Goal: Task Accomplishment & Management: Use online tool/utility

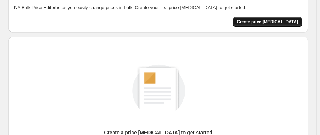
scroll to position [32, 0]
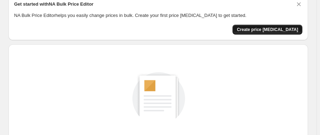
click at [255, 31] on button "Create price change job" at bounding box center [268, 30] width 70 height 10
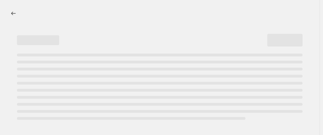
select select "percentage"
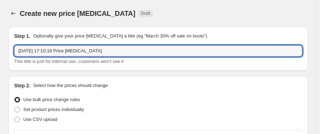
drag, startPoint x: 104, startPoint y: 53, endPoint x: -31, endPoint y: 56, distance: 135.9
click at [0, 56] on html "Home Settings Plans Skip to content Create new price change job. This page is r…" at bounding box center [160, 67] width 320 height 134
type input "c"
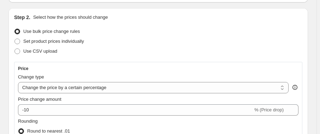
scroll to position [96, 0]
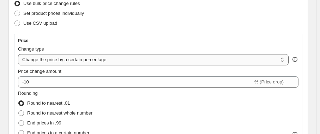
type input "CYBER OCT 2025"
click at [46, 63] on select "Change the price to a certain amount Change the price by a certain amount Chang…" at bounding box center [153, 59] width 271 height 11
click at [18, 54] on select "Change the price to a certain amount Change the price by a certain amount Chang…" at bounding box center [153, 59] width 271 height 11
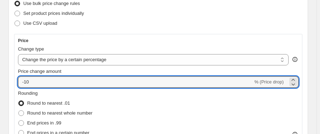
drag, startPoint x: 37, startPoint y: 84, endPoint x: 4, endPoint y: 85, distance: 33.2
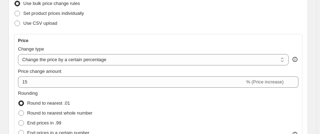
click at [115, 95] on div "Rounding Round to nearest .01 Round to nearest whole number End prices in .99 E…" at bounding box center [158, 114] width 281 height 48
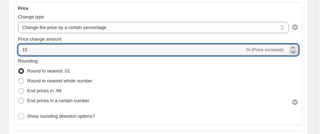
click at [295, 51] on icon at bounding box center [293, 51] width 7 height 7
click at [295, 51] on icon at bounding box center [294, 52] width 4 height 2
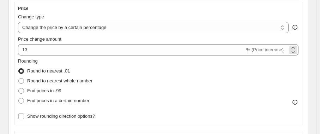
click at [276, 50] on span "% (Price increase)" at bounding box center [264, 49] width 37 height 5
drag, startPoint x: 287, startPoint y: 48, endPoint x: 245, endPoint y: 49, distance: 42.4
click at [245, 49] on div "13 % (Price increase)" at bounding box center [158, 49] width 281 height 11
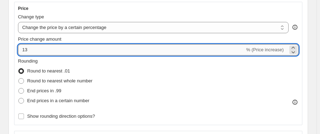
drag, startPoint x: 25, startPoint y: 50, endPoint x: 32, endPoint y: 50, distance: 6.4
click at [32, 50] on input "13" at bounding box center [131, 49] width 227 height 11
type input "15"
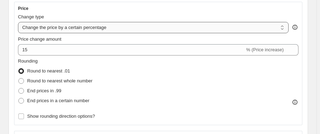
click at [77, 27] on select "Change the price to a certain amount Change the price by a certain amount Chang…" at bounding box center [153, 27] width 271 height 11
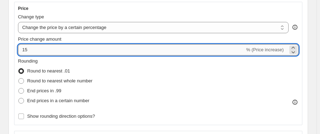
drag, startPoint x: 28, startPoint y: 51, endPoint x: 20, endPoint y: 50, distance: 7.8
click at [20, 50] on input "15" at bounding box center [131, 49] width 227 height 11
type input "-2"
type input "-15"
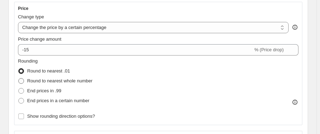
click at [76, 84] on span "Round to nearest whole number" at bounding box center [59, 80] width 65 height 7
click at [19, 78] on input "Round to nearest whole number" at bounding box center [18, 78] width 0 height 0
radio input "true"
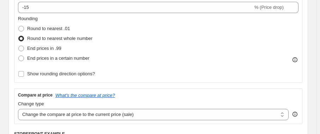
scroll to position [192, 0]
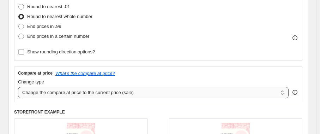
click at [121, 94] on select "Change the compare at price to the current price (sale) Change the compare at p…" at bounding box center [153, 92] width 271 height 11
click at [53, 6] on span "Round to nearest .01" at bounding box center [48, 6] width 43 height 5
click at [19, 4] on input "Round to nearest .01" at bounding box center [18, 4] width 0 height 0
radio input "true"
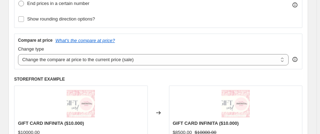
scroll to position [224, 0]
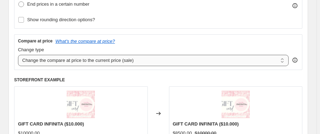
click at [61, 62] on select "Change the compare at price to the current price (sale) Change the compare at p…" at bounding box center [153, 60] width 271 height 11
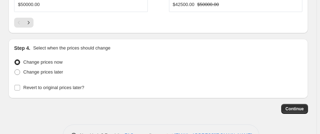
scroll to position [748, 0]
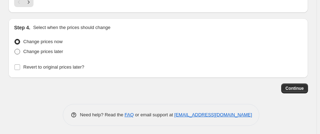
click at [41, 53] on label "Change prices later" at bounding box center [38, 52] width 49 height 10
click at [15, 49] on input "Change prices later" at bounding box center [14, 49] width 0 height 0
radio input "true"
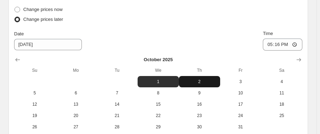
scroll to position [813, 0]
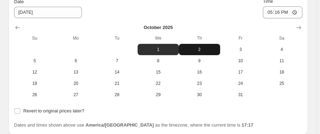
click at [207, 47] on span "2" at bounding box center [200, 50] width 36 height 6
type input "10/2/2025"
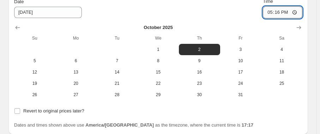
click at [297, 11] on input "17:16" at bounding box center [283, 12] width 40 height 12
click at [300, 11] on input "17:16" at bounding box center [283, 12] width 40 height 12
type input "09:00"
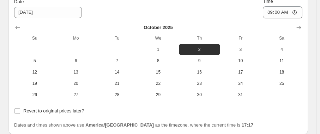
click at [253, 10] on div "Date 10/2/2025 Time 09:00" at bounding box center [158, 8] width 288 height 20
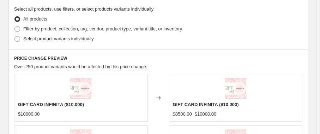
scroll to position [388, 0]
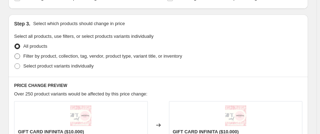
click at [22, 56] on label "Filter by product, collection, tag, vendor, product type, variant title, or inv…" at bounding box center [98, 56] width 168 height 10
click at [15, 54] on input "Filter by product, collection, tag, vendor, product type, variant title, or inv…" at bounding box center [14, 53] width 0 height 0
radio input "true"
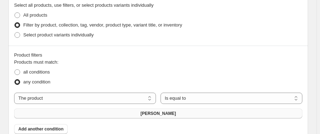
scroll to position [452, 0]
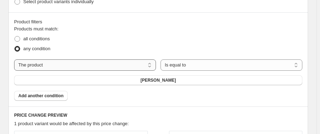
click at [50, 63] on select "The product The product's collection The product's tag The product's vendor The…" at bounding box center [85, 64] width 142 height 11
click at [216, 63] on select "Is equal to Is not equal to" at bounding box center [232, 64] width 142 height 11
click at [215, 66] on select "Is equal to Is not equal to" at bounding box center [232, 64] width 142 height 11
click at [156, 82] on span "Abrigo Agustina Camel" at bounding box center [158, 80] width 36 height 6
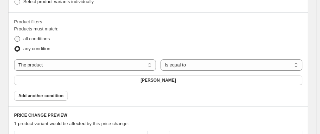
click at [42, 38] on span "all conditions" at bounding box center [36, 38] width 26 height 5
click at [15, 36] on input "all conditions" at bounding box center [14, 36] width 0 height 0
radio input "true"
click at [164, 82] on button "Abrigo Agustina Camel" at bounding box center [158, 80] width 288 height 10
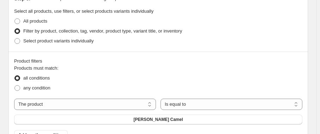
scroll to position [420, 0]
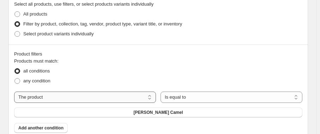
click at [133, 99] on select "The product The product's collection The product's tag The product's vendor The…" at bounding box center [85, 96] width 142 height 11
select select "collection"
click at [162, 112] on span "ACCESORIOS" at bounding box center [158, 112] width 29 height 6
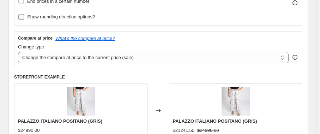
scroll to position [195, 0]
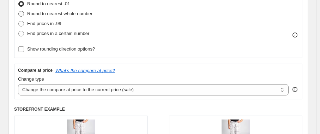
click at [56, 12] on span "Round to nearest whole number" at bounding box center [59, 13] width 65 height 5
click at [19, 11] on input "Round to nearest whole number" at bounding box center [18, 11] width 0 height 0
radio input "true"
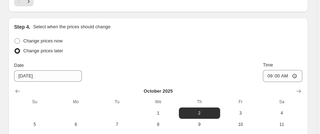
scroll to position [866, 0]
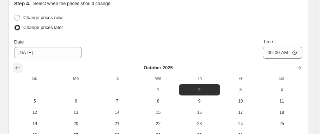
click at [16, 67] on icon "Show previous month, September 2025" at bounding box center [17, 67] width 7 height 7
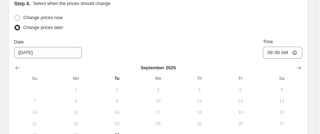
scroll to position [898, 0]
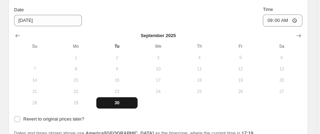
click at [116, 100] on span "30" at bounding box center [117, 103] width 36 height 6
type input "9/30/2025"
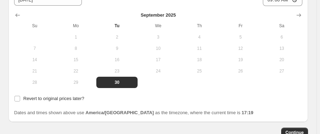
scroll to position [930, 0]
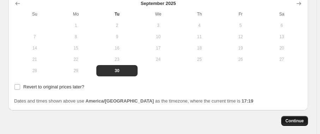
click at [304, 119] on span "Continue" at bounding box center [294, 121] width 18 height 6
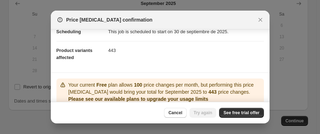
scroll to position [96, 0]
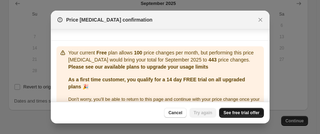
click at [237, 112] on span "See free trial offer" at bounding box center [241, 113] width 36 height 6
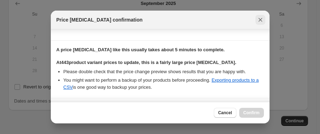
click at [259, 21] on icon "Close" at bounding box center [260, 19] width 7 height 7
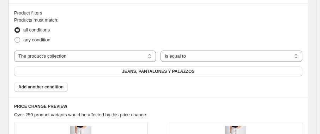
scroll to position [481, 0]
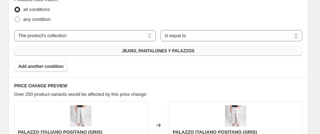
click at [156, 50] on span "JEANS, PANTALONES Y PALAZZOS" at bounding box center [158, 51] width 73 height 6
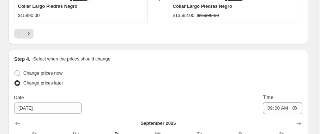
scroll to position [866, 0]
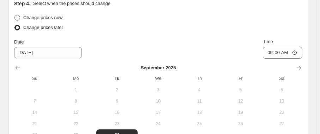
click at [37, 15] on span "Change prices now" at bounding box center [42, 17] width 39 height 5
click at [15, 15] on input "Change prices now" at bounding box center [14, 15] width 0 height 0
radio input "true"
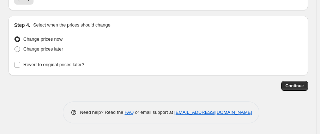
scroll to position [842, 0]
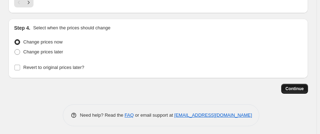
click at [301, 86] on span "Continue" at bounding box center [294, 89] width 18 height 6
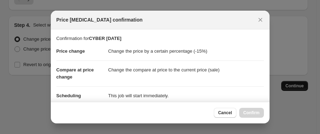
scroll to position [0, 0]
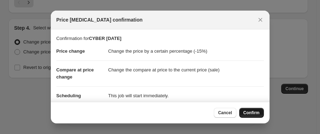
click at [258, 111] on span "Confirm" at bounding box center [251, 113] width 16 height 6
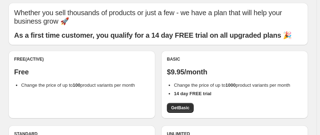
scroll to position [32, 0]
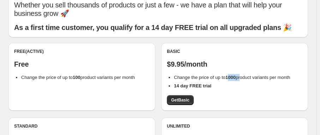
drag, startPoint x: 231, startPoint y: 77, endPoint x: 242, endPoint y: 78, distance: 11.0
click at [242, 78] on span "Change the price of up to 1000 product variants per month" at bounding box center [232, 77] width 116 height 5
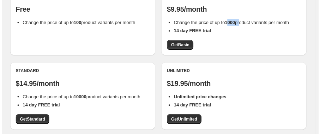
scroll to position [96, 0]
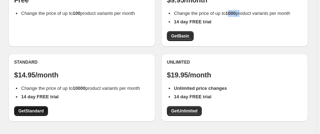
click at [31, 113] on span "Get Standard" at bounding box center [30, 111] width 25 height 6
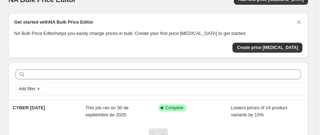
scroll to position [6, 0]
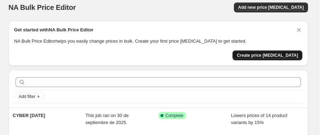
click at [272, 58] on button "Create price change job" at bounding box center [268, 55] width 70 height 10
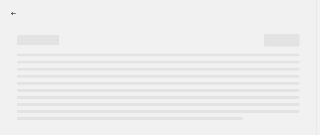
select select "percentage"
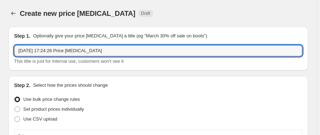
drag, startPoint x: 112, startPoint y: 53, endPoint x: -8, endPoint y: 52, distance: 120.3
click at [0, 52] on html "Home Settings Plans Skip to content Create new price change job. This page is r…" at bounding box center [160, 67] width 320 height 135
type input "c"
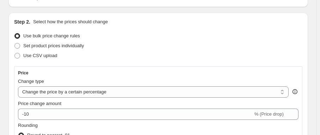
scroll to position [64, 0]
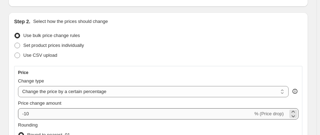
type input "CYBER 2025 JEANS"
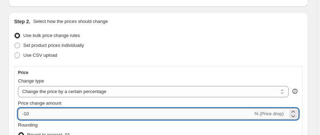
click at [26, 114] on input "-10" at bounding box center [135, 113] width 235 height 11
type input "-15"
click at [17, 95] on div "Price Change type Change the price to a certain amount Change the price by a ce…" at bounding box center [158, 127] width 288 height 123
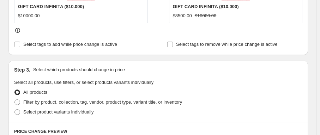
scroll to position [352, 0]
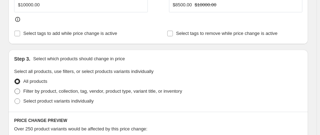
click at [44, 92] on span "Filter by product, collection, tag, vendor, product type, variant title, or inv…" at bounding box center [102, 91] width 159 height 5
click at [15, 89] on input "Filter by product, collection, tag, vendor, product type, variant title, or inv…" at bounding box center [14, 89] width 0 height 0
radio input "true"
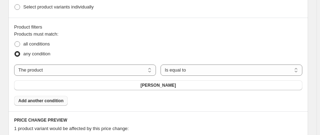
scroll to position [449, 0]
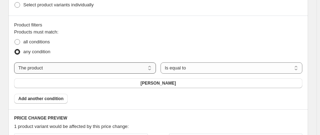
click at [47, 69] on select "The product The product's collection The product's tag The product's vendor The…" at bounding box center [85, 67] width 142 height 11
select select "collection"
click at [173, 79] on button "ACCESORIOS" at bounding box center [158, 83] width 288 height 10
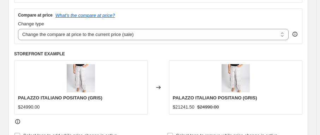
scroll to position [192, 0]
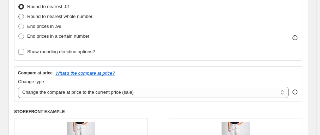
click at [49, 17] on span "Round to nearest whole number" at bounding box center [59, 16] width 65 height 5
click at [19, 14] on input "Round to nearest whole number" at bounding box center [18, 14] width 0 height 0
radio input "true"
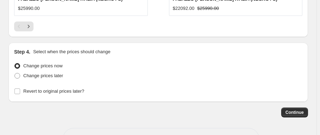
scroll to position [841, 0]
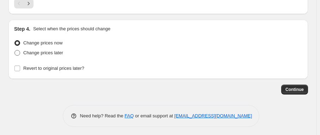
click at [43, 53] on span "Change prices later" at bounding box center [43, 52] width 40 height 5
click at [15, 50] on input "Change prices later" at bounding box center [14, 50] width 0 height 0
radio input "true"
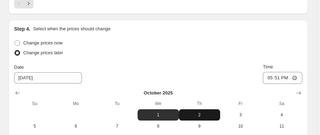
click at [201, 112] on span "2" at bounding box center [200, 115] width 36 height 6
type input "10/2/2025"
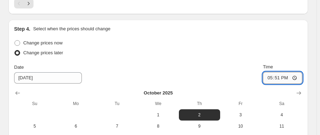
click at [297, 77] on input "17:51" at bounding box center [283, 78] width 40 height 12
type input "09:00"
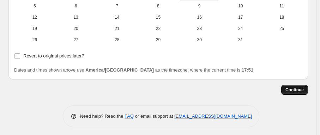
click at [299, 88] on span "Continue" at bounding box center [294, 90] width 18 height 6
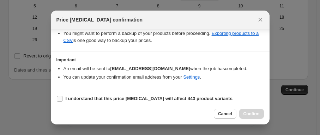
scroll to position [147, 0]
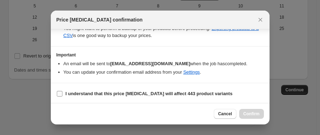
click at [60, 93] on input "I understand that this price change job will affect 443 product variants" at bounding box center [60, 94] width 6 height 6
checkbox input "true"
click at [254, 115] on span "Confirm" at bounding box center [251, 114] width 16 height 6
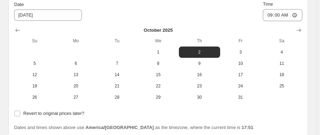
scroll to position [1004, 0]
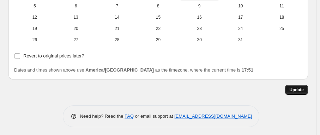
click at [301, 90] on span "Update" at bounding box center [296, 90] width 14 height 6
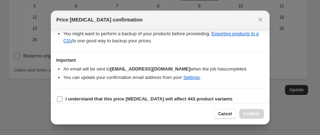
scroll to position [147, 0]
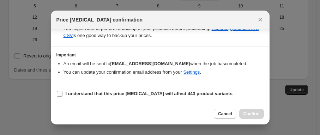
click at [59, 92] on input "I understand that this price change job will affect 443 product variants" at bounding box center [60, 94] width 6 height 6
checkbox input "true"
click at [258, 114] on span "Confirm" at bounding box center [251, 114] width 16 height 6
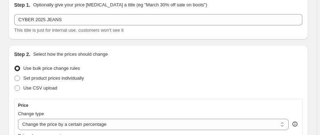
scroll to position [0, 0]
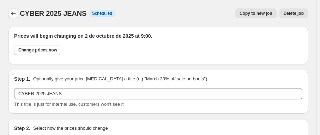
click at [14, 12] on icon "Price change jobs" at bounding box center [13, 13] width 7 height 7
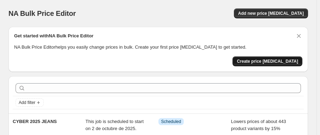
click at [275, 64] on span "Create price [MEDICAL_DATA]" at bounding box center [267, 62] width 61 height 6
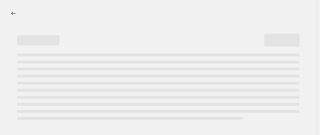
select select "percentage"
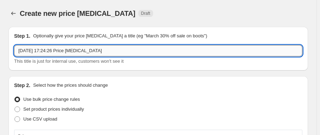
click at [68, 49] on input "30 sept 2025, 17:24:26 Price change job" at bounding box center [158, 50] width 288 height 11
click at [77, 48] on input "30 sept 2025, 17:24:26 Price change job" at bounding box center [158, 50] width 288 height 11
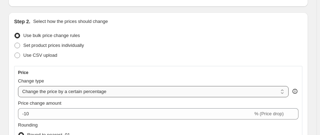
scroll to position [96, 0]
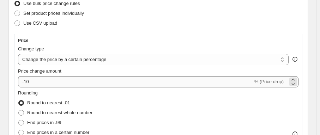
type input "CYBER 2025 SWEATER"
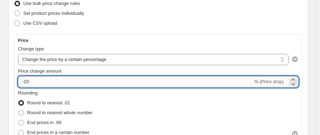
drag, startPoint x: 24, startPoint y: 81, endPoint x: 30, endPoint y: 82, distance: 5.3
click at [30, 82] on input "-10" at bounding box center [135, 81] width 235 height 11
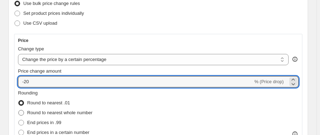
type input "-20"
click at [53, 110] on span "Round to nearest whole number" at bounding box center [59, 112] width 65 height 5
click at [19, 110] on input "Round to nearest whole number" at bounding box center [18, 110] width 0 height 0
radio input "true"
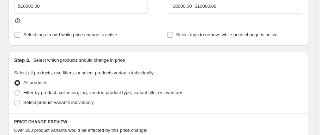
scroll to position [352, 0]
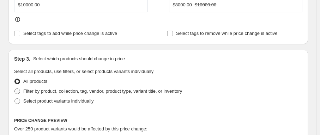
click at [41, 90] on span "Filter by product, collection, tag, vendor, product type, variant title, or inv…" at bounding box center [102, 91] width 159 height 5
click at [15, 89] on input "Filter by product, collection, tag, vendor, product type, variant title, or inv…" at bounding box center [14, 89] width 0 height 0
radio input "true"
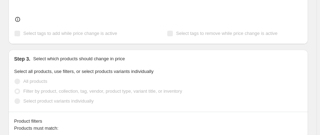
scroll to position [417, 0]
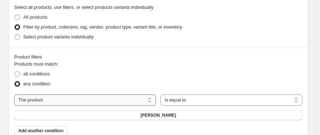
click at [63, 99] on select "The product The product's collection The product's tag The product's vendor The…" at bounding box center [85, 100] width 142 height 11
select select "collection"
click at [166, 114] on span "ACCESORIOS" at bounding box center [158, 116] width 29 height 6
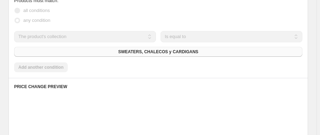
scroll to position [481, 0]
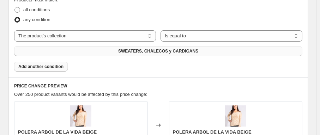
click at [46, 65] on span "Add another condition" at bounding box center [40, 67] width 45 height 6
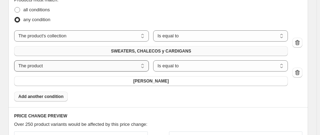
click at [47, 65] on select "The product The product's collection The product's tag The product's vendor The…" at bounding box center [81, 65] width 135 height 11
click at [203, 102] on div "Product filters Products must match: all conditions any condition The product T…" at bounding box center [158, 45] width 300 height 124
click at [301, 72] on icon "button" at bounding box center [297, 72] width 7 height 7
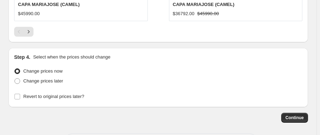
scroll to position [841, 0]
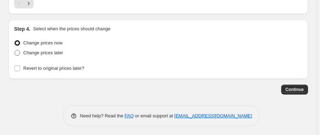
click at [31, 52] on span "Change prices later" at bounding box center [43, 52] width 40 height 5
click at [15, 50] on input "Change prices later" at bounding box center [14, 50] width 0 height 0
radio input "true"
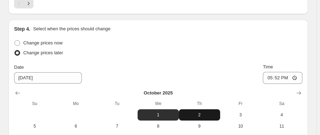
click at [202, 109] on button "2" at bounding box center [199, 114] width 41 height 11
type input "10/2/2025"
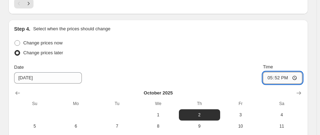
click at [284, 74] on input "17:52" at bounding box center [283, 78] width 40 height 12
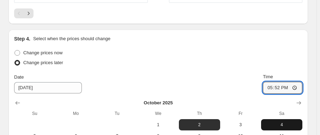
scroll to position [873, 0]
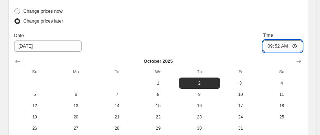
click at [288, 44] on input "09:52" at bounding box center [283, 46] width 40 height 12
type input "09:00"
click at [235, 32] on div "Date 10/2/2025 Time 09:00" at bounding box center [158, 42] width 288 height 20
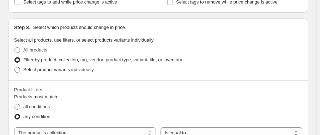
scroll to position [448, 0]
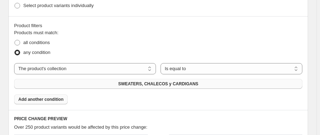
click at [47, 98] on span "Add another condition" at bounding box center [40, 100] width 45 height 6
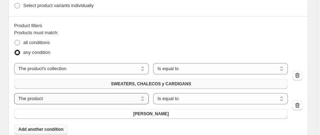
click at [75, 97] on select "The product The product's collection The product's tag The product's vendor The…" at bounding box center [81, 98] width 135 height 11
select select "collection"
click at [151, 111] on span "ACCESORIOS" at bounding box center [151, 114] width 29 height 6
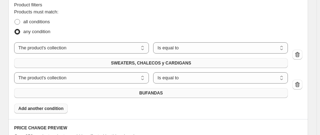
scroll to position [480, 0]
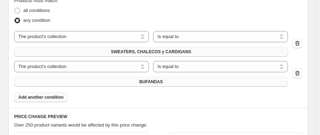
click at [56, 98] on span "Add another condition" at bounding box center [40, 98] width 45 height 6
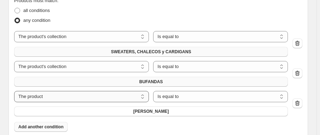
click at [62, 95] on select "The product The product's collection The product's tag The product's vendor The…" at bounding box center [81, 96] width 135 height 11
select select "collection"
click at [163, 113] on span "ACCESORIOS" at bounding box center [151, 112] width 29 height 6
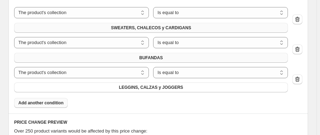
scroll to position [512, 0]
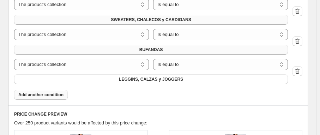
click at [44, 99] on div "Product filters Products must match: all conditions any condition The product T…" at bounding box center [158, 28] width 300 height 153
click at [44, 96] on span "Add another condition" at bounding box center [40, 95] width 45 height 6
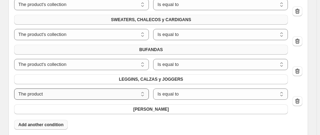
click at [93, 95] on select "The product The product's collection The product's tag The product's vendor The…" at bounding box center [81, 94] width 135 height 11
select select "collection"
click at [151, 110] on span "ACCESORIOS" at bounding box center [151, 110] width 29 height 6
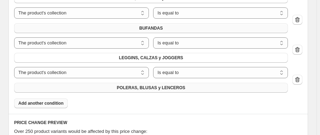
scroll to position [544, 0]
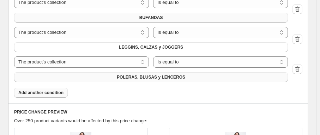
click at [55, 92] on span "Add another condition" at bounding box center [40, 93] width 45 height 6
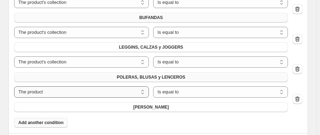
click at [102, 91] on select "The product The product's collection The product's tag The product's vendor The…" at bounding box center [81, 91] width 135 height 11
select select "collection"
click at [180, 94] on select "Is equal to Is not equal to" at bounding box center [220, 91] width 135 height 11
click at [156, 106] on span "ACCESORIOS" at bounding box center [151, 107] width 29 height 6
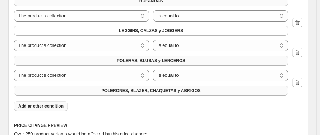
scroll to position [576, 0]
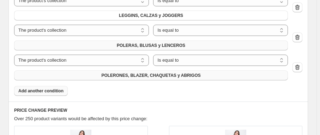
click at [38, 93] on button "Add another condition" at bounding box center [41, 91] width 54 height 10
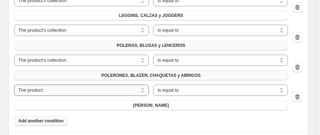
click at [85, 89] on select "The product The product's collection The product's tag The product's vendor The…" at bounding box center [81, 90] width 135 height 11
select select "collection"
click at [173, 106] on button "ACCESORIOS" at bounding box center [151, 106] width 274 height 10
click at [49, 120] on span "Add another condition" at bounding box center [40, 121] width 45 height 6
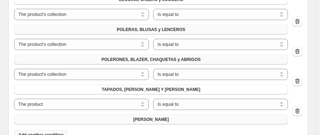
scroll to position [608, 0]
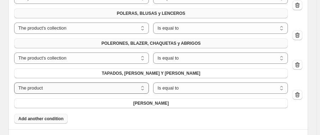
click at [71, 88] on select "The product The product's collection The product's tag The product's vendor The…" at bounding box center [81, 88] width 135 height 11
select select "collection"
click at [174, 102] on button "ACCESORIOS" at bounding box center [151, 103] width 274 height 10
click at [47, 119] on span "Add another condition" at bounding box center [40, 119] width 45 height 6
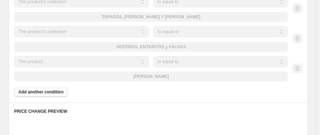
scroll to position [673, 0]
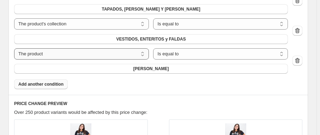
click at [65, 50] on select "The product The product's collection The product's tag The product's vendor The…" at bounding box center [81, 53] width 135 height 11
select select "collection"
click at [168, 65] on button "ACCESORIOS" at bounding box center [151, 69] width 274 height 10
click at [301, 61] on icon "button" at bounding box center [297, 60] width 7 height 7
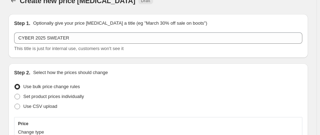
scroll to position [0, 0]
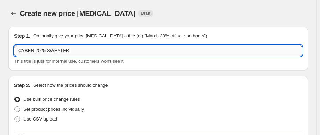
drag, startPoint x: 43, startPoint y: 51, endPoint x: 122, endPoint y: 52, distance: 79.0
click at [122, 52] on input "CYBER 2025 SWEATER" at bounding box center [158, 50] width 288 height 11
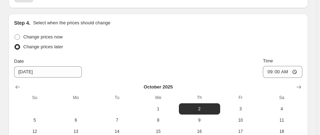
scroll to position [1141, 0]
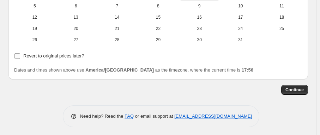
type input "CYBER 2025 20%"
click at [17, 53] on input "Revert to original prices later?" at bounding box center [17, 56] width 6 height 6
checkbox input "true"
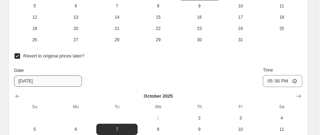
scroll to position [1173, 0]
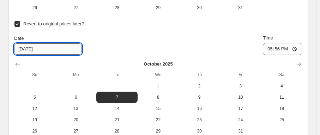
click at [37, 48] on input "10/7/2025" at bounding box center [48, 48] width 68 height 11
click at [25, 46] on input "10/7/2025" at bounding box center [48, 48] width 68 height 11
type input "10/9/2025"
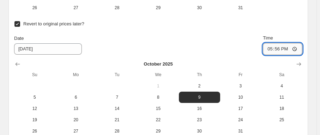
click at [288, 46] on input "17:56" at bounding box center [283, 49] width 40 height 12
click at [282, 48] on input "17:56" at bounding box center [283, 49] width 40 height 12
type input "12:00"
click at [255, 43] on div "Date 10/9/2025 Time 12:00" at bounding box center [158, 45] width 288 height 20
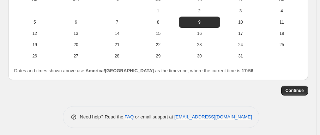
scroll to position [1249, 0]
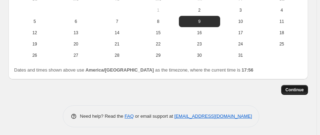
click at [296, 88] on span "Continue" at bounding box center [294, 90] width 18 height 6
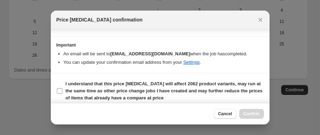
scroll to position [241, 0]
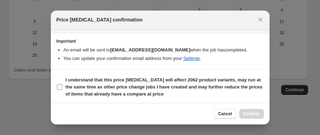
click at [60, 85] on input "I understand that this price change job will affect 2062 product variants, may …" at bounding box center [60, 87] width 6 height 6
checkbox input "true"
click at [255, 117] on button "Confirm" at bounding box center [251, 114] width 25 height 10
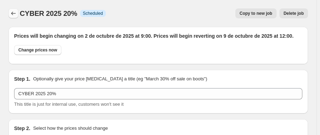
click at [11, 16] on icon "Price change jobs" at bounding box center [13, 13] width 7 height 7
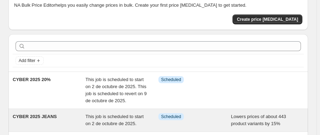
scroll to position [64, 0]
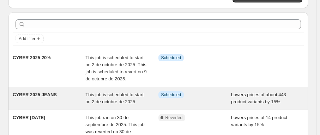
click at [179, 96] on span "Scheduled" at bounding box center [171, 95] width 20 height 6
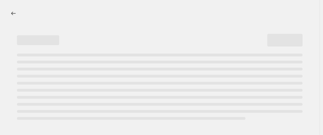
select select "percentage"
select select "collection"
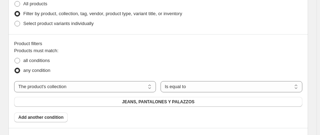
scroll to position [481, 0]
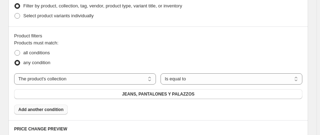
click at [31, 111] on button "Add another condition" at bounding box center [41, 110] width 54 height 10
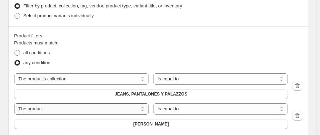
click at [124, 108] on select "The product The product's collection The product's tag The product's vendor The…" at bounding box center [81, 108] width 135 height 11
select select "collection"
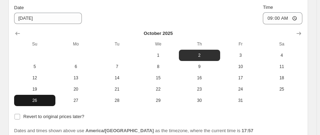
scroll to position [970, 0]
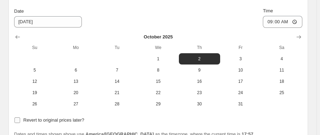
click at [47, 117] on span "Revert to original prices later?" at bounding box center [53, 119] width 61 height 5
click at [20, 117] on input "Revert to original prices later?" at bounding box center [17, 120] width 6 height 6
checkbox input "true"
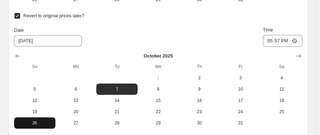
scroll to position [1098, 0]
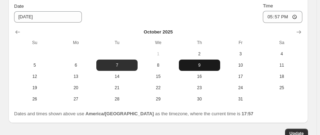
click at [212, 67] on button "9" at bounding box center [199, 65] width 41 height 11
type input "10/9/2025"
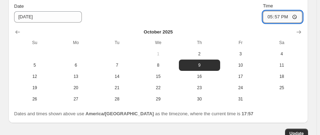
click at [283, 15] on input "17:57" at bounding box center [283, 17] width 40 height 12
type input "12:00"
click at [255, 17] on div "Date 10/9/2025 Time 12:00" at bounding box center [158, 12] width 288 height 20
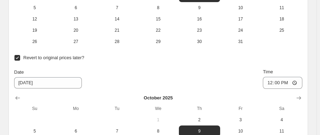
scroll to position [1142, 0]
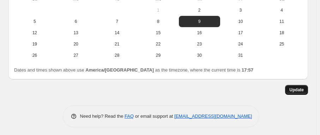
click at [297, 89] on span "Update" at bounding box center [296, 90] width 14 height 6
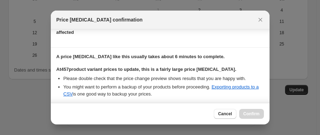
scroll to position [198, 0]
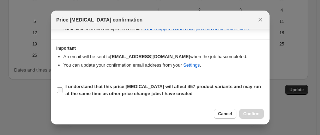
click at [61, 90] on input "I understand that this price change job will affect 457 product variants and ma…" at bounding box center [60, 91] width 6 height 6
checkbox input "true"
click at [258, 116] on span "Confirm" at bounding box center [251, 114] width 16 height 6
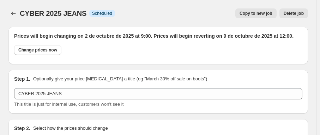
scroll to position [1142, 0]
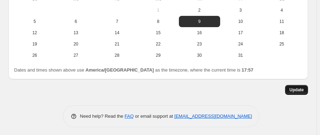
click at [296, 89] on span "Update" at bounding box center [296, 90] width 14 height 6
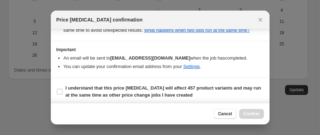
scroll to position [198, 0]
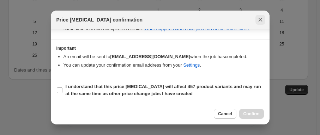
click at [261, 20] on icon "Close" at bounding box center [260, 19] width 7 height 7
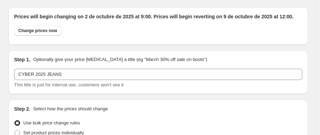
scroll to position [0, 0]
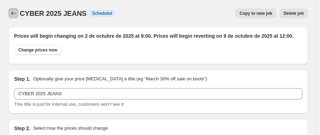
click at [10, 13] on icon "Price change jobs" at bounding box center [13, 13] width 7 height 7
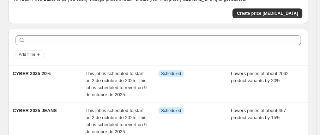
scroll to position [96, 0]
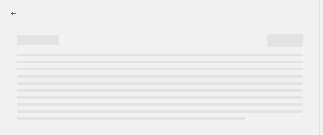
select select "percentage"
select select "collection"
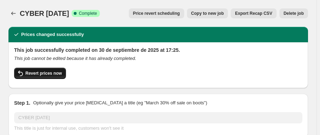
click at [33, 71] on span "Revert prices now" at bounding box center [43, 74] width 36 height 6
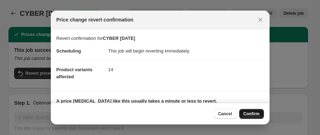
click at [258, 114] on span "Confirm" at bounding box center [251, 114] width 16 height 6
